Goal: Task Accomplishment & Management: Complete application form

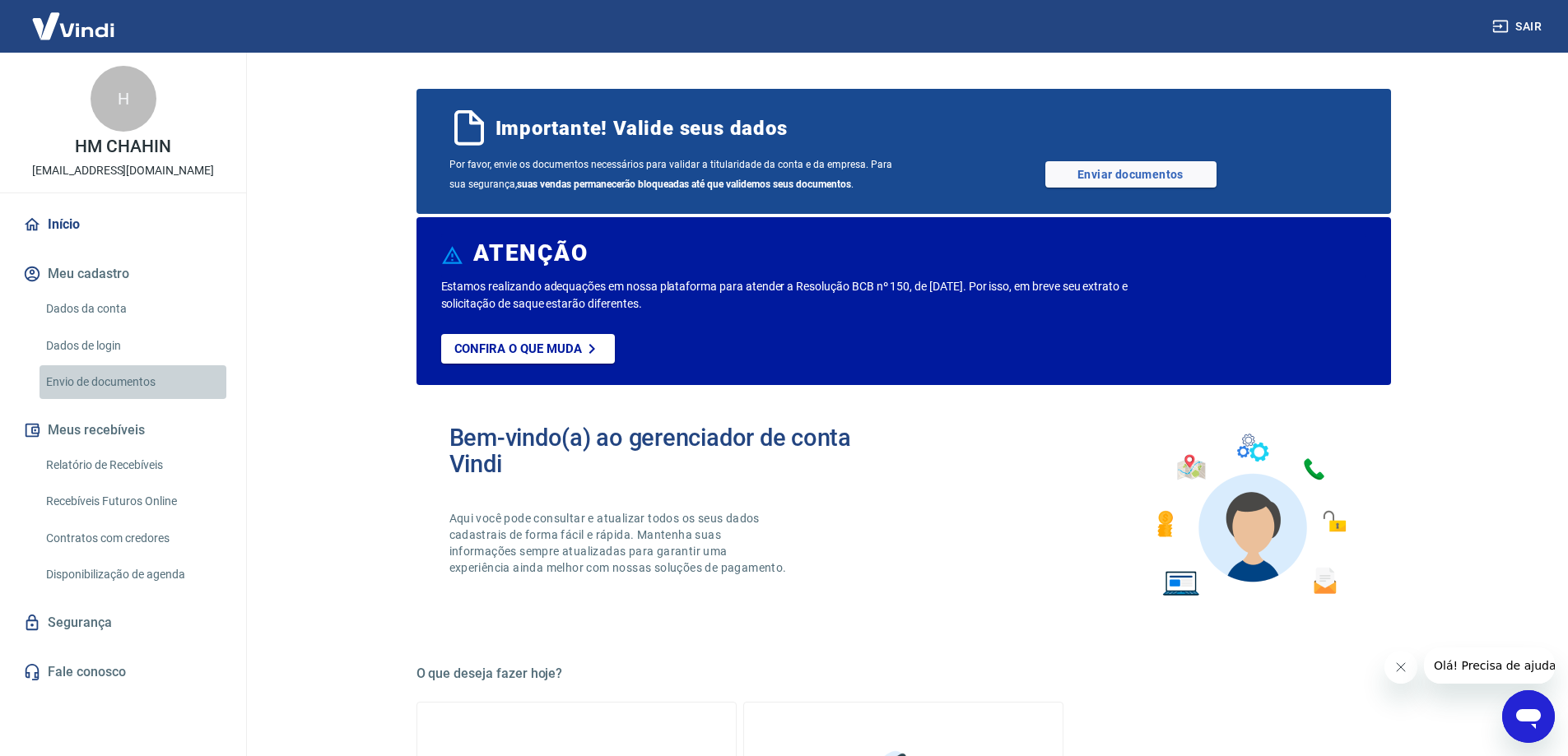
click at [106, 380] on link "Envio de documentos" at bounding box center [133, 382] width 187 height 34
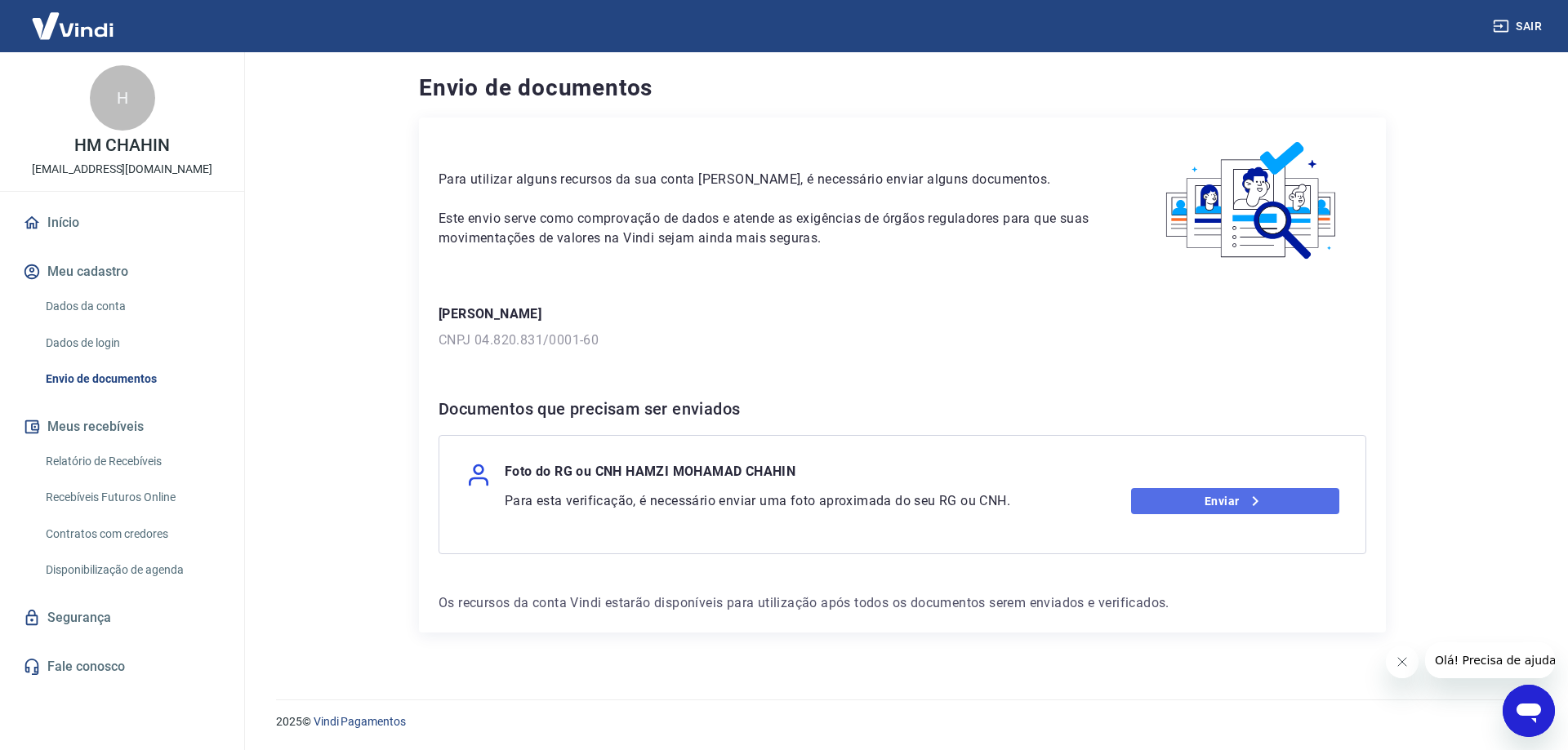
click at [1224, 502] on link "Enviar" at bounding box center [1235, 501] width 209 height 26
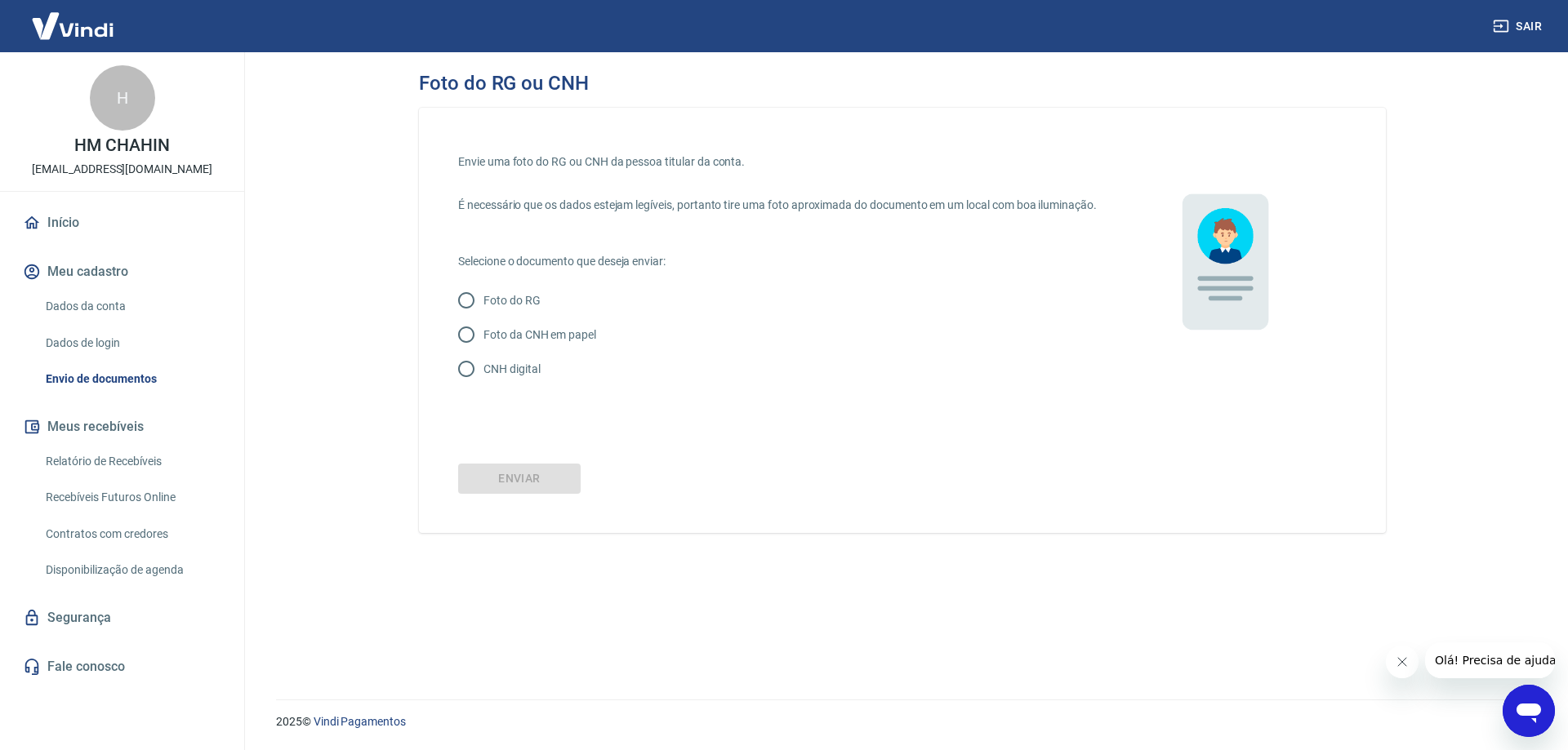
click at [466, 313] on input "Foto do RG" at bounding box center [466, 300] width 35 height 35
radio input "true"
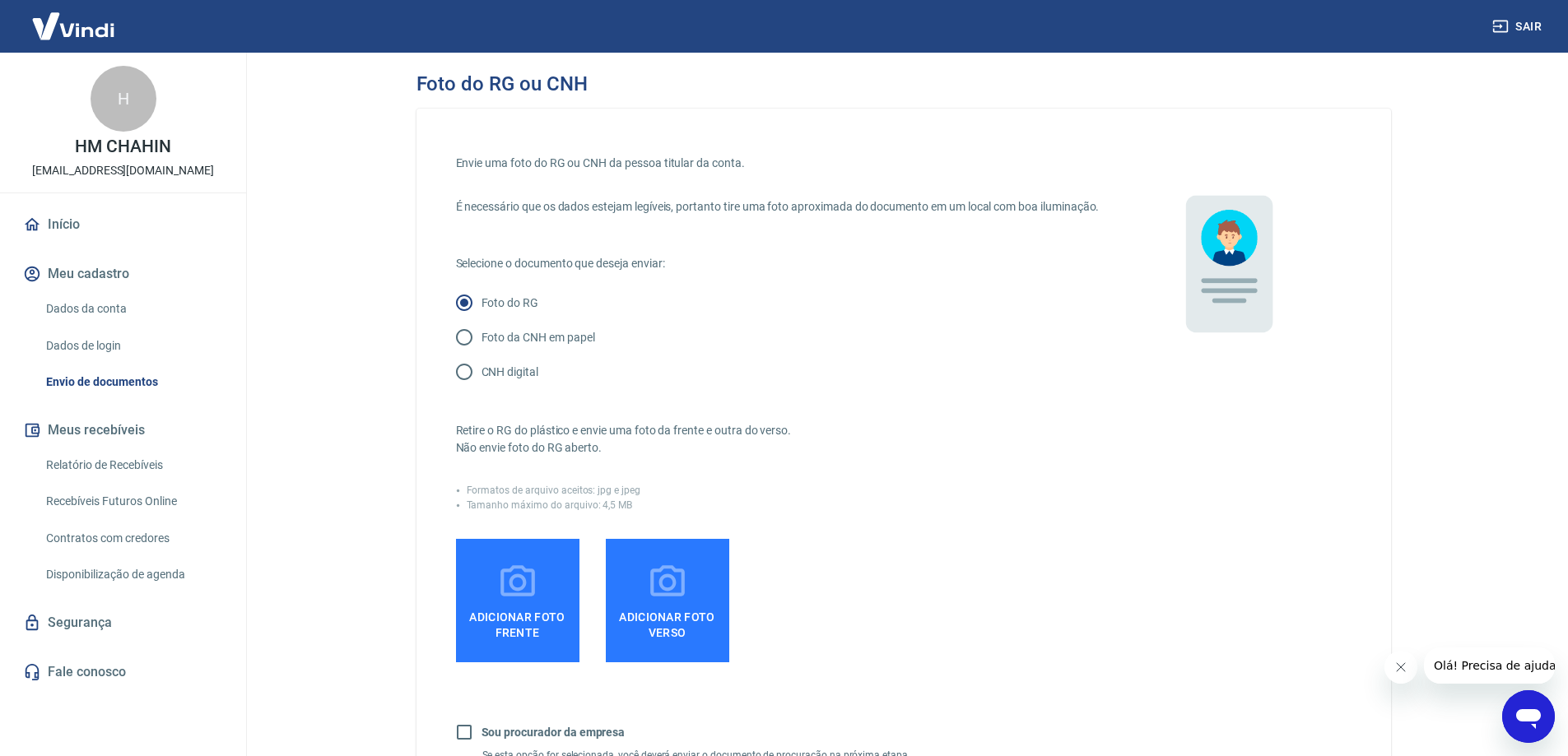
click at [512, 586] on icon at bounding box center [518, 581] width 35 height 31
click at [0, 0] on input "Adicionar foto frente" at bounding box center [0, 0] width 0 height 0
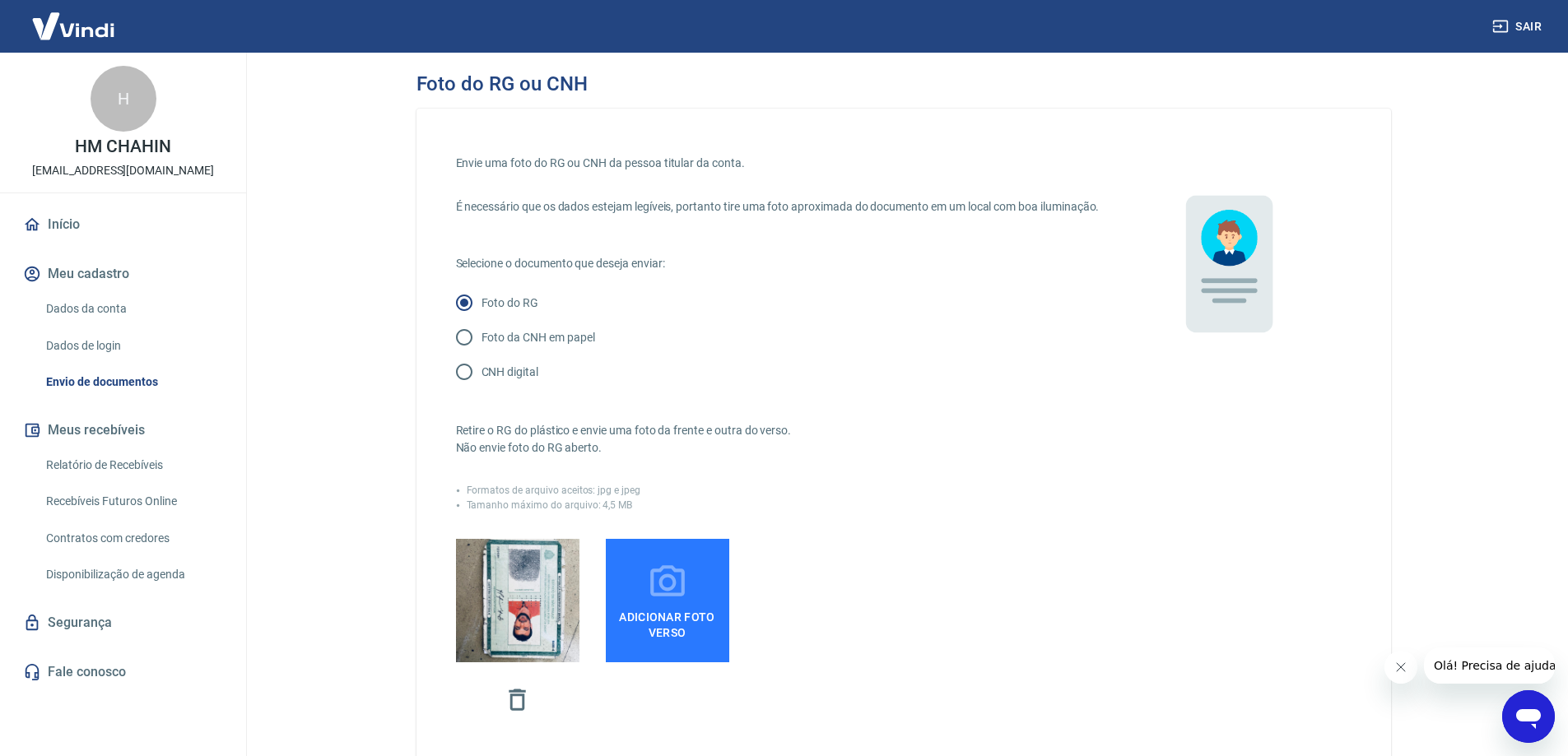
click at [679, 603] on icon at bounding box center [667, 582] width 42 height 42
click at [0, 0] on input "Adicionar foto verso" at bounding box center [0, 0] width 0 height 0
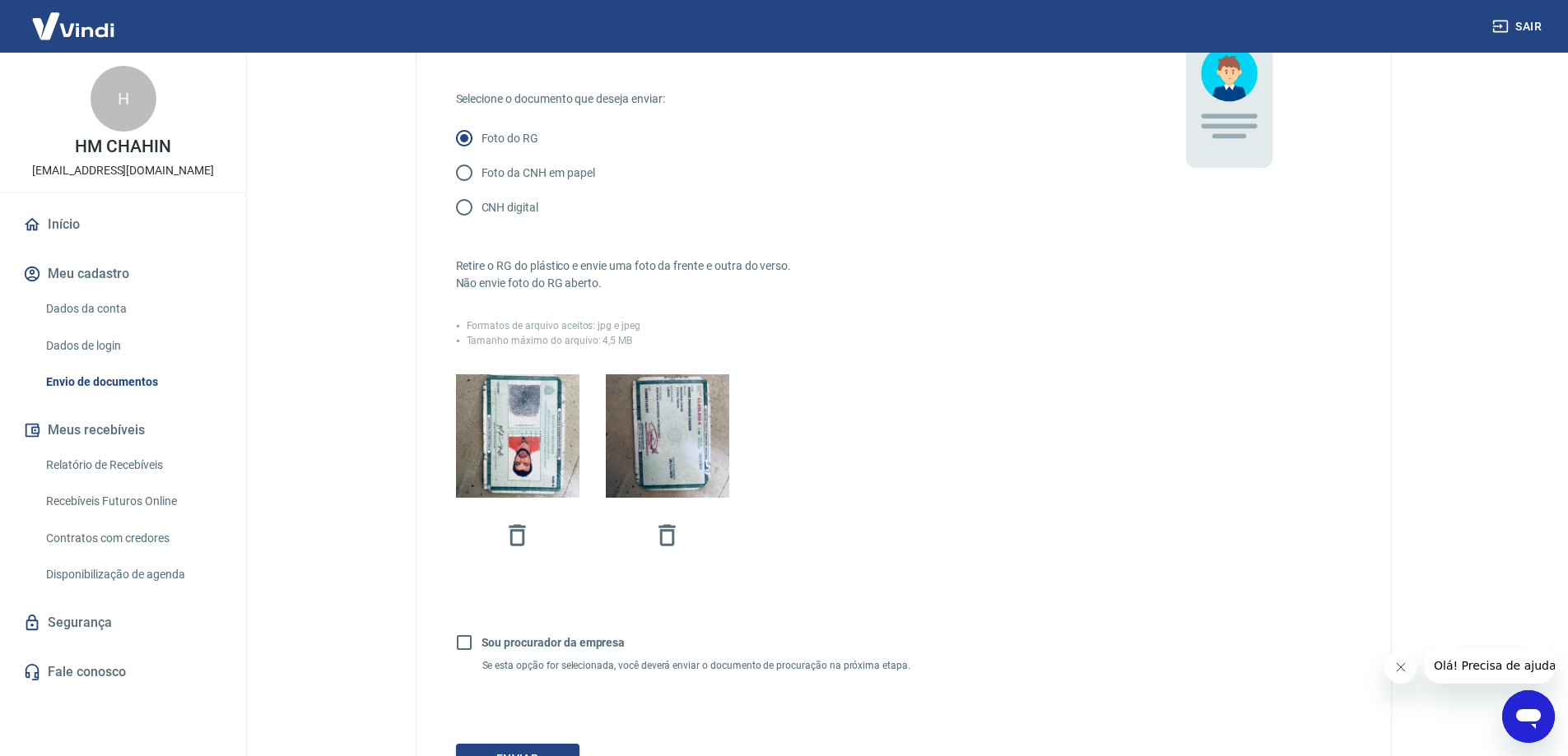
scroll to position [330, 0]
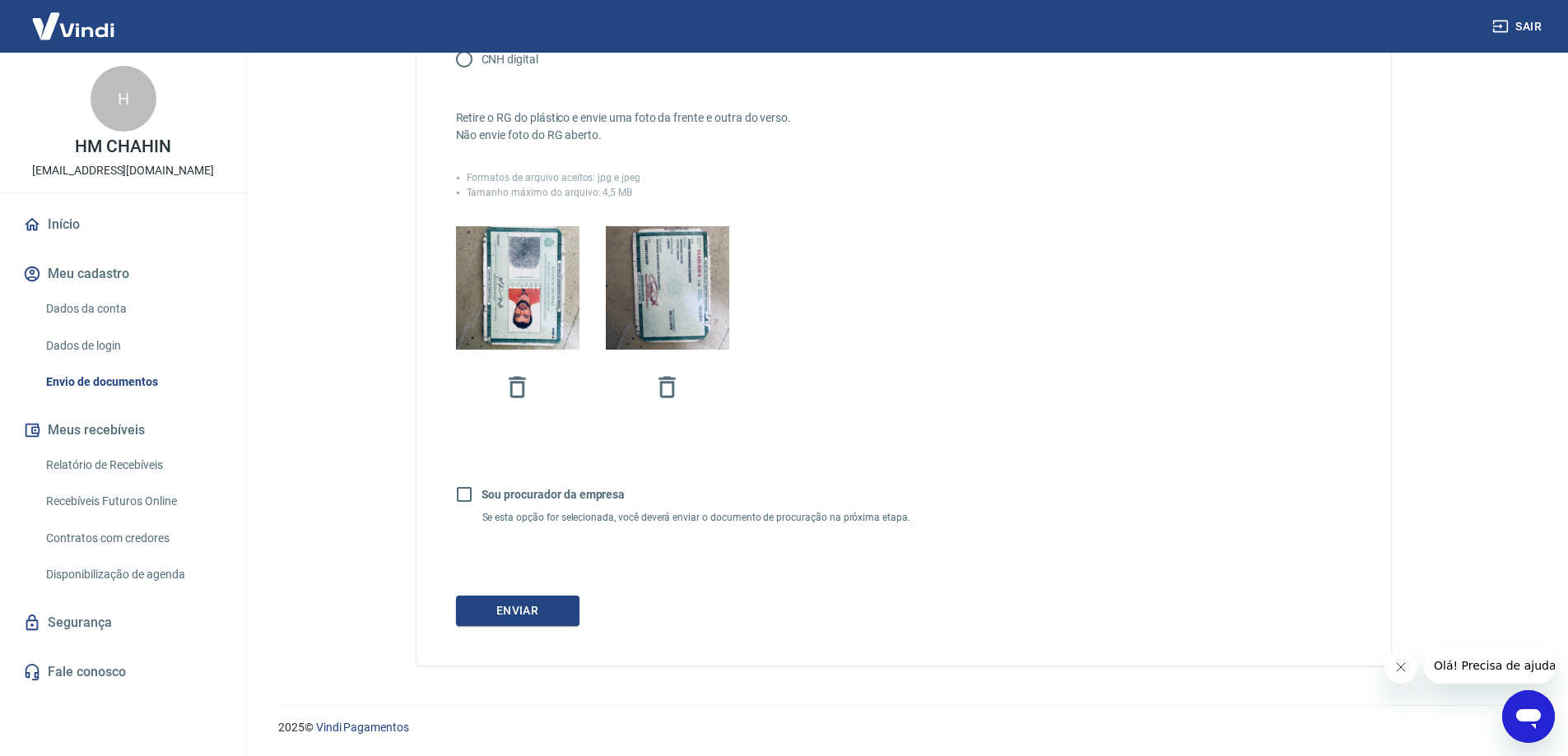
click at [466, 490] on input "Sou procurador da empresa" at bounding box center [464, 494] width 35 height 35
checkbox input "true"
click at [521, 609] on button "Continuar" at bounding box center [518, 610] width 124 height 30
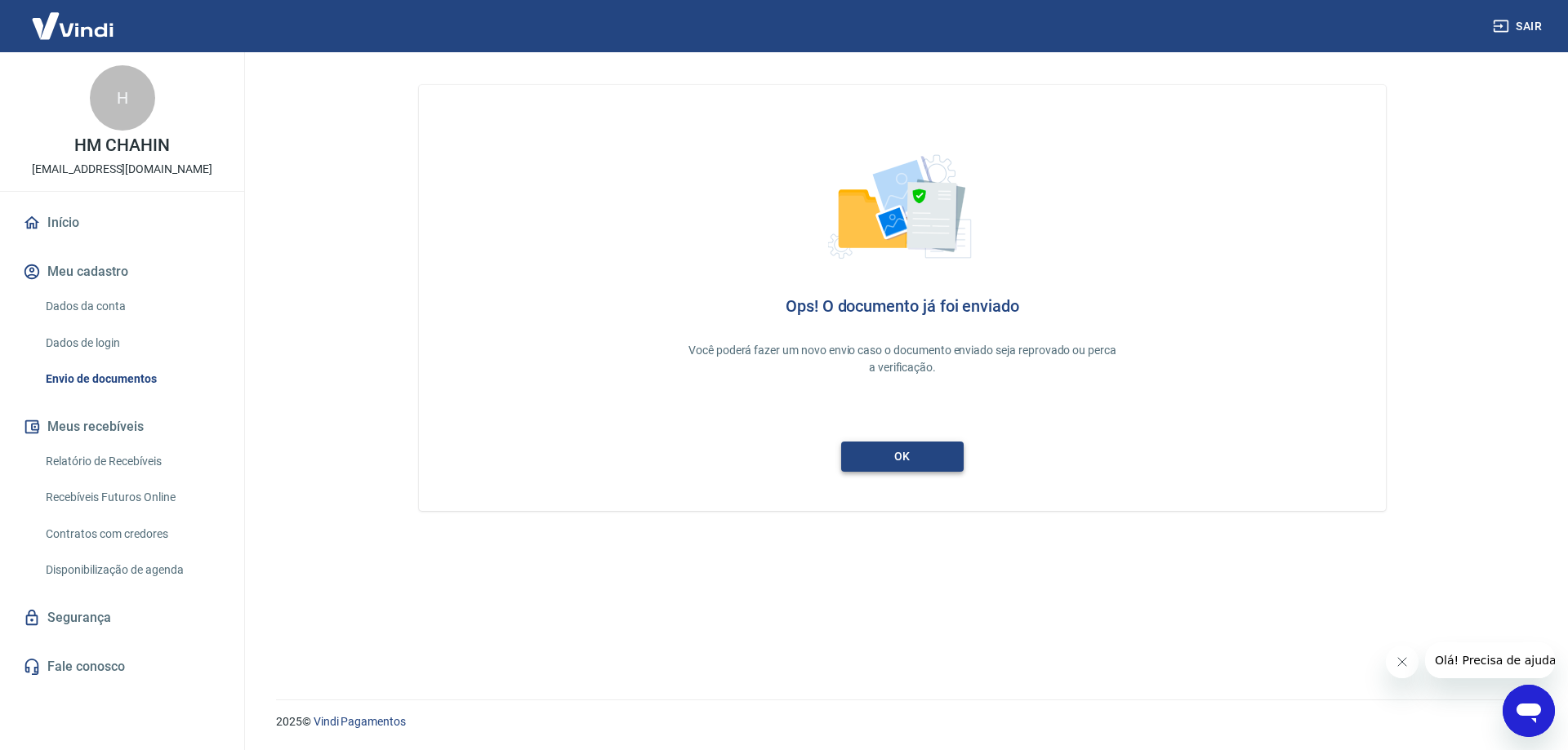
click at [890, 461] on link "ok" at bounding box center [902, 456] width 123 height 30
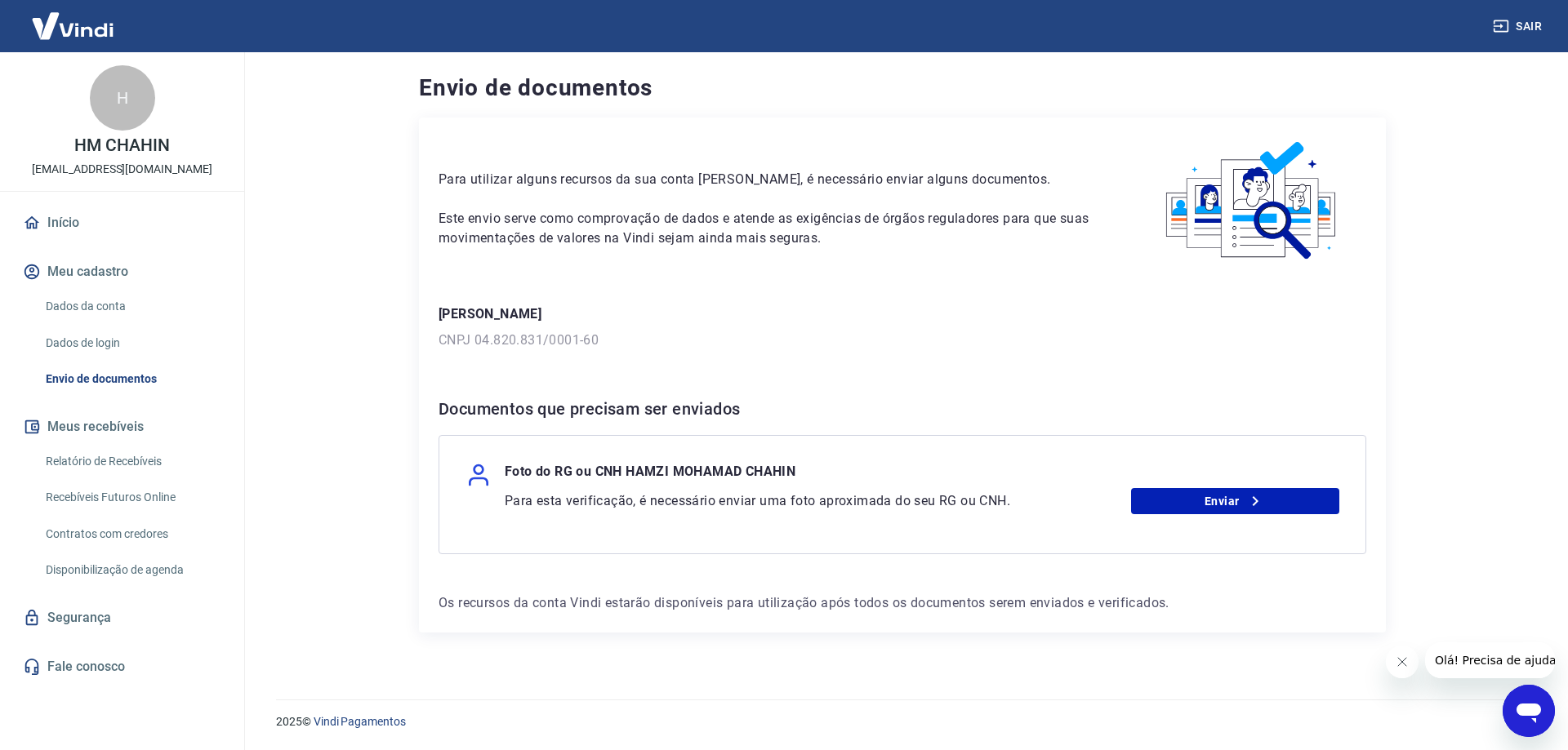
click at [867, 590] on div "Para utilizar alguns recursos da sua conta [PERSON_NAME], é necessário enviar a…" at bounding box center [901, 375] width 966 height 515
click at [1222, 498] on link "Enviar" at bounding box center [1235, 501] width 209 height 26
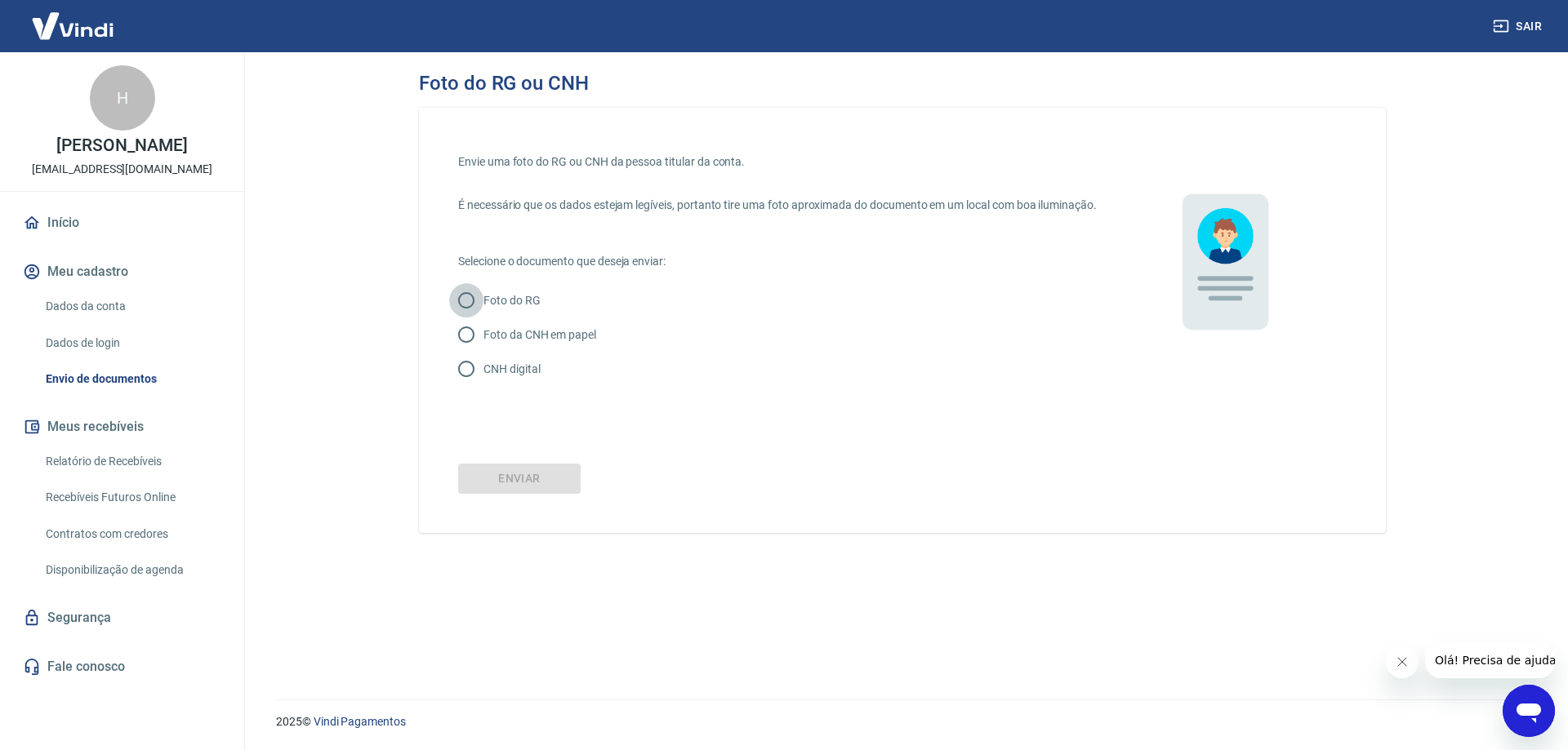
click at [463, 315] on input "Foto do RG" at bounding box center [466, 300] width 35 height 35
radio input "true"
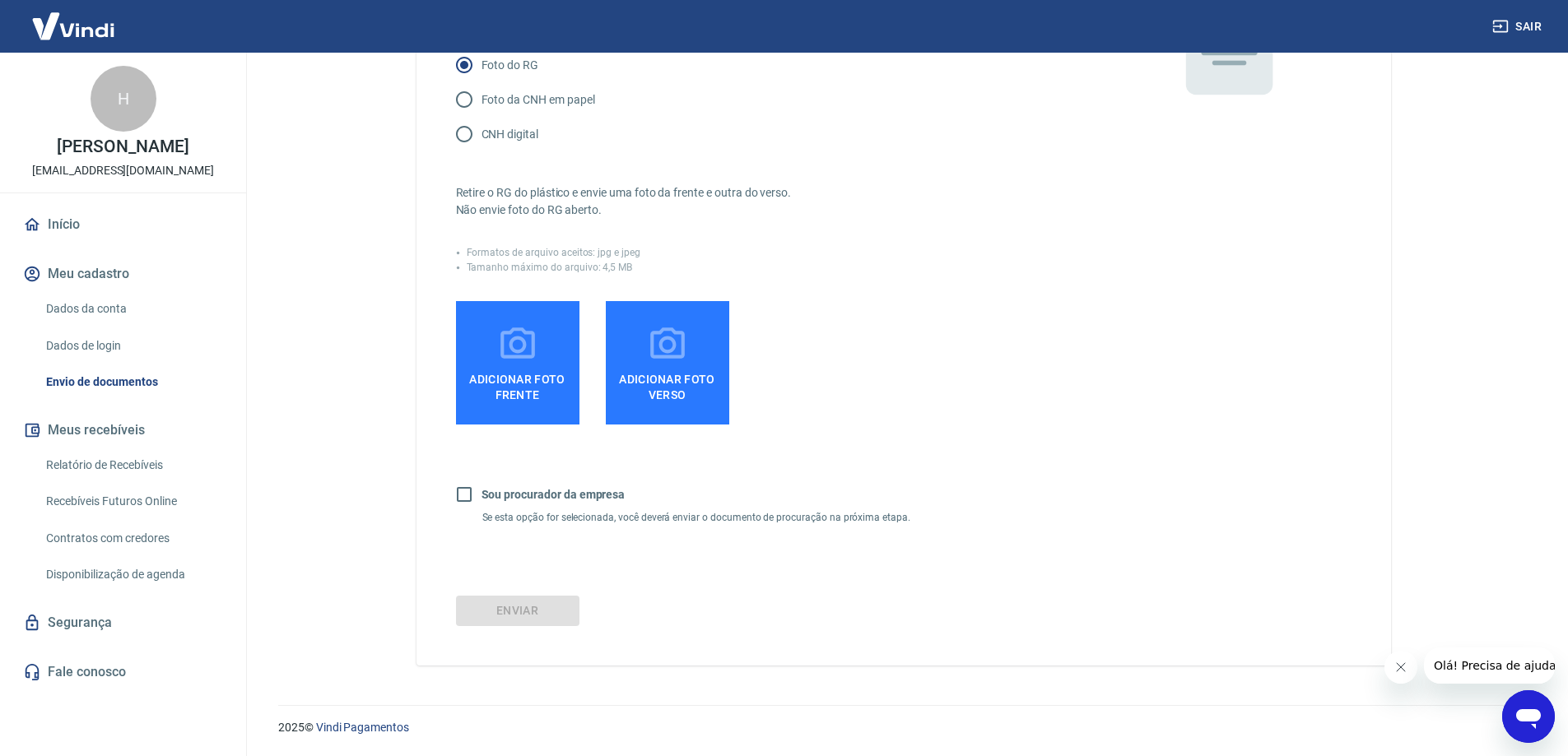
scroll to position [255, 0]
click at [463, 492] on input "Sou procurador da empresa" at bounding box center [464, 494] width 35 height 35
checkbox input "true"
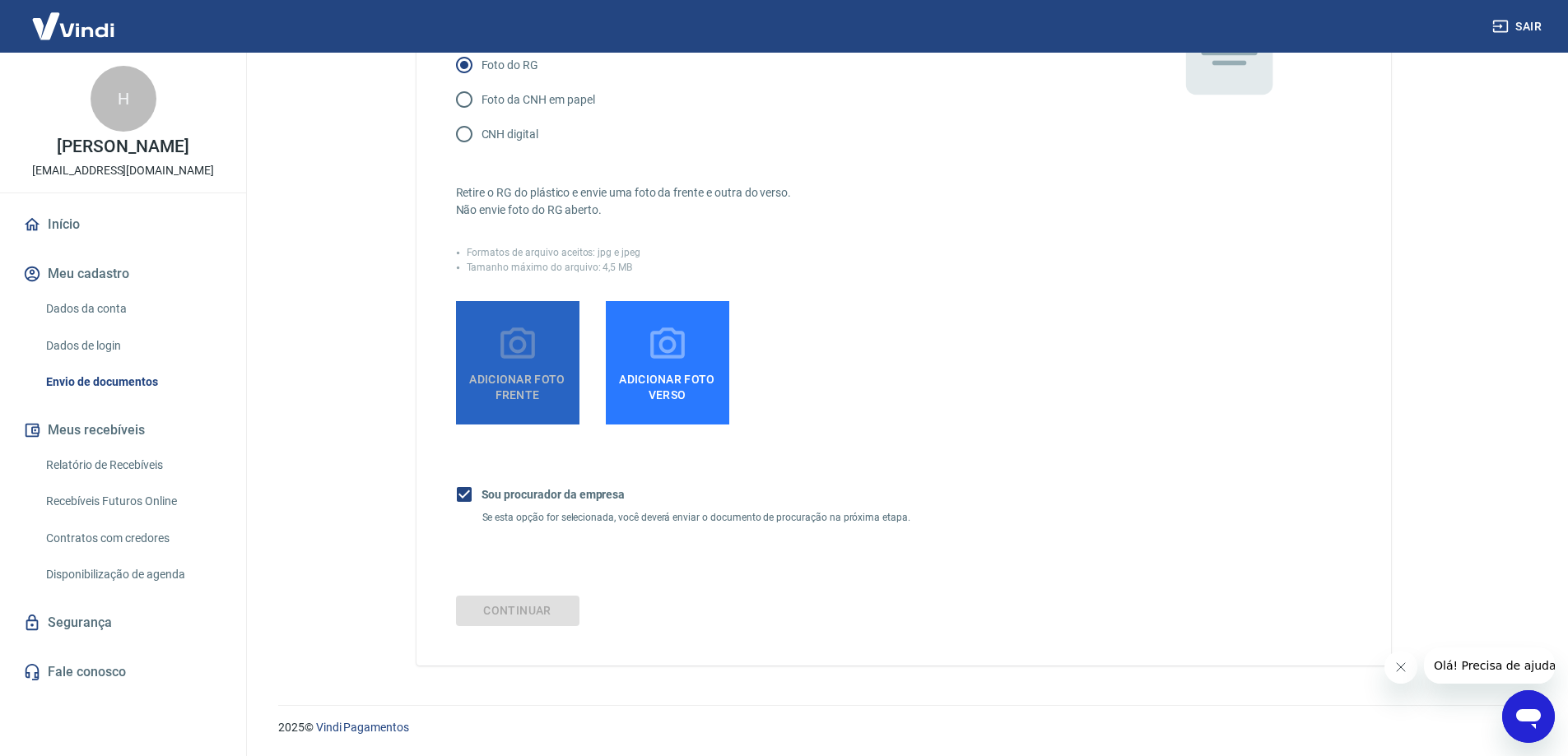
click at [535, 389] on span "Adicionar foto frente" at bounding box center [518, 384] width 110 height 37
click at [0, 0] on input "Adicionar foto frente" at bounding box center [0, 0] width 0 height 0
